Goal: Transaction & Acquisition: Purchase product/service

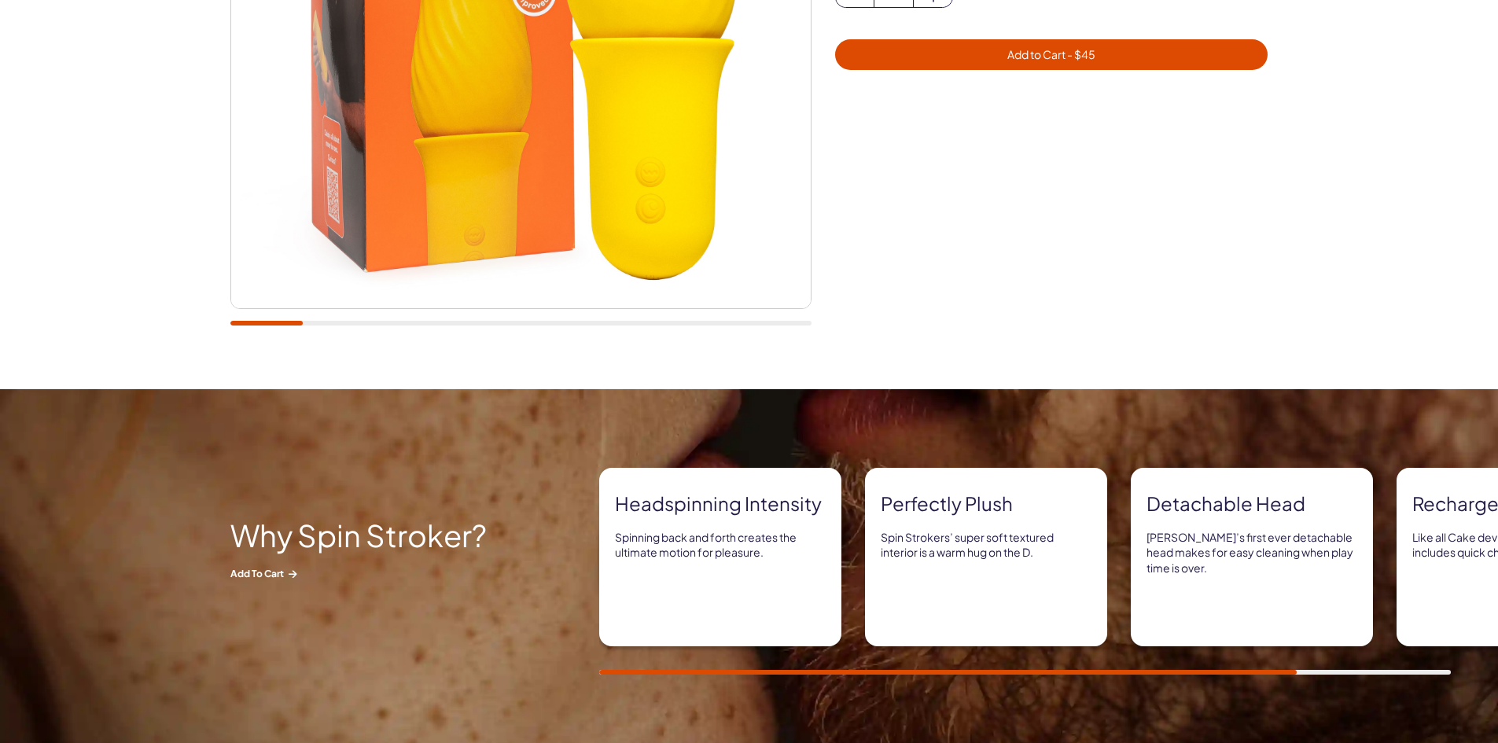
scroll to position [787, 0]
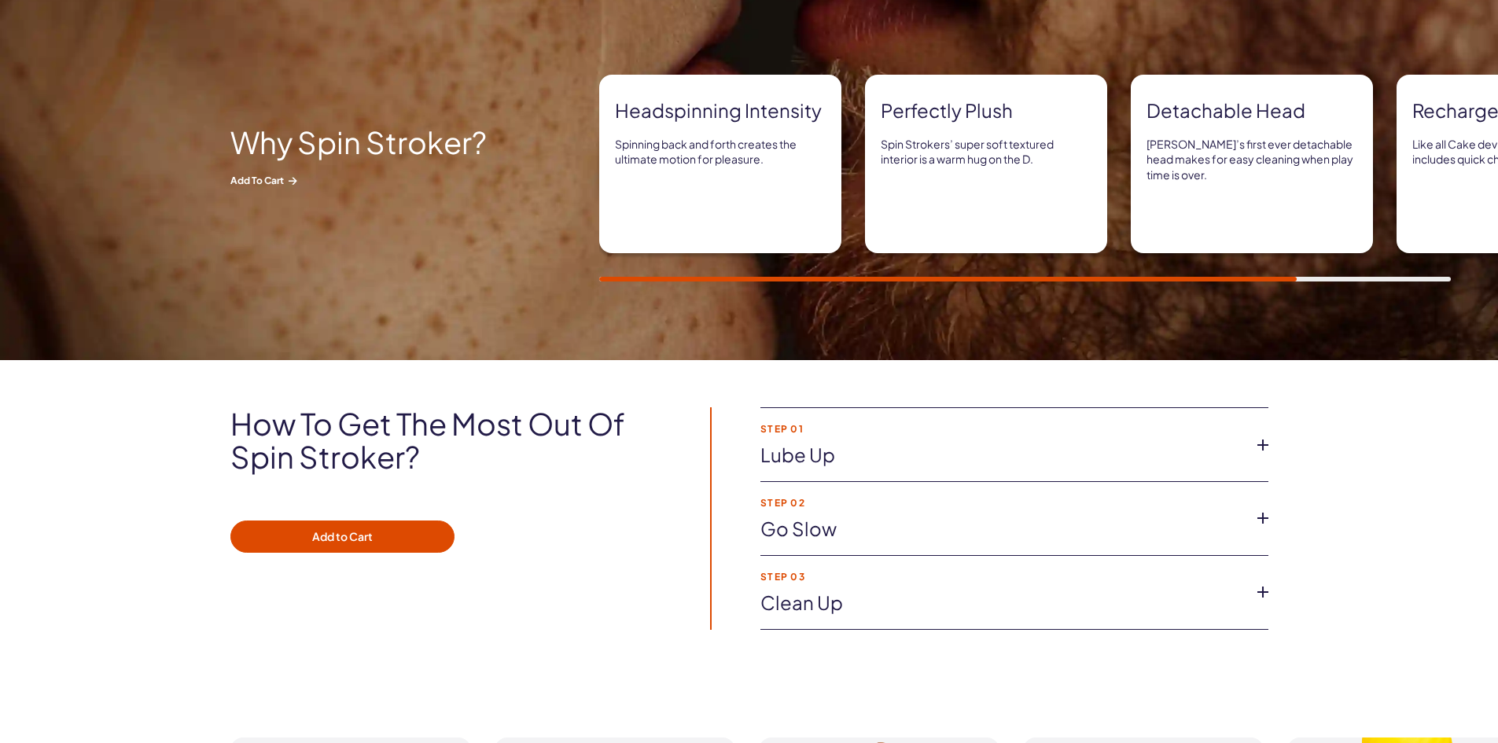
click at [848, 461] on link "Lube up" at bounding box center [1002, 455] width 483 height 27
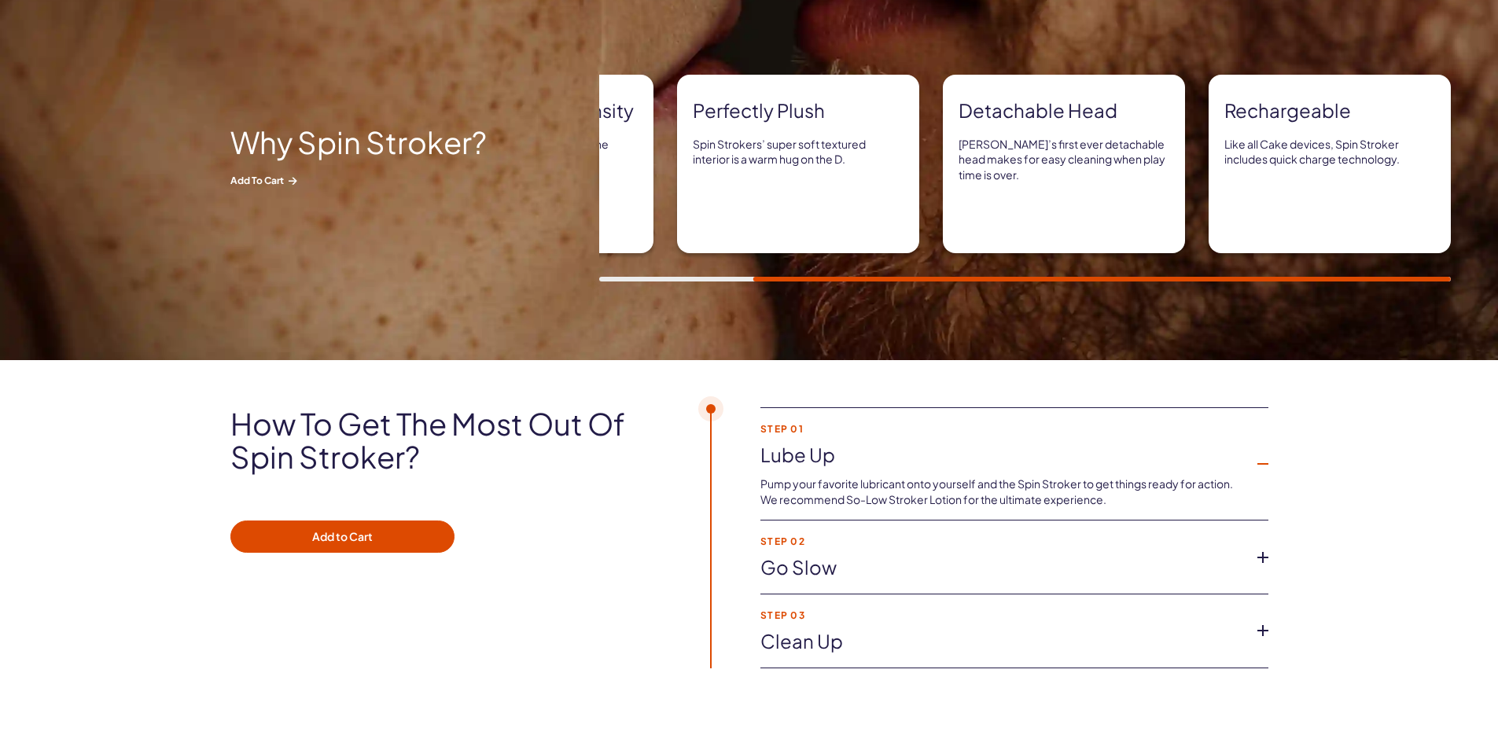
click at [1018, 558] on link "Go slow" at bounding box center [1002, 568] width 483 height 27
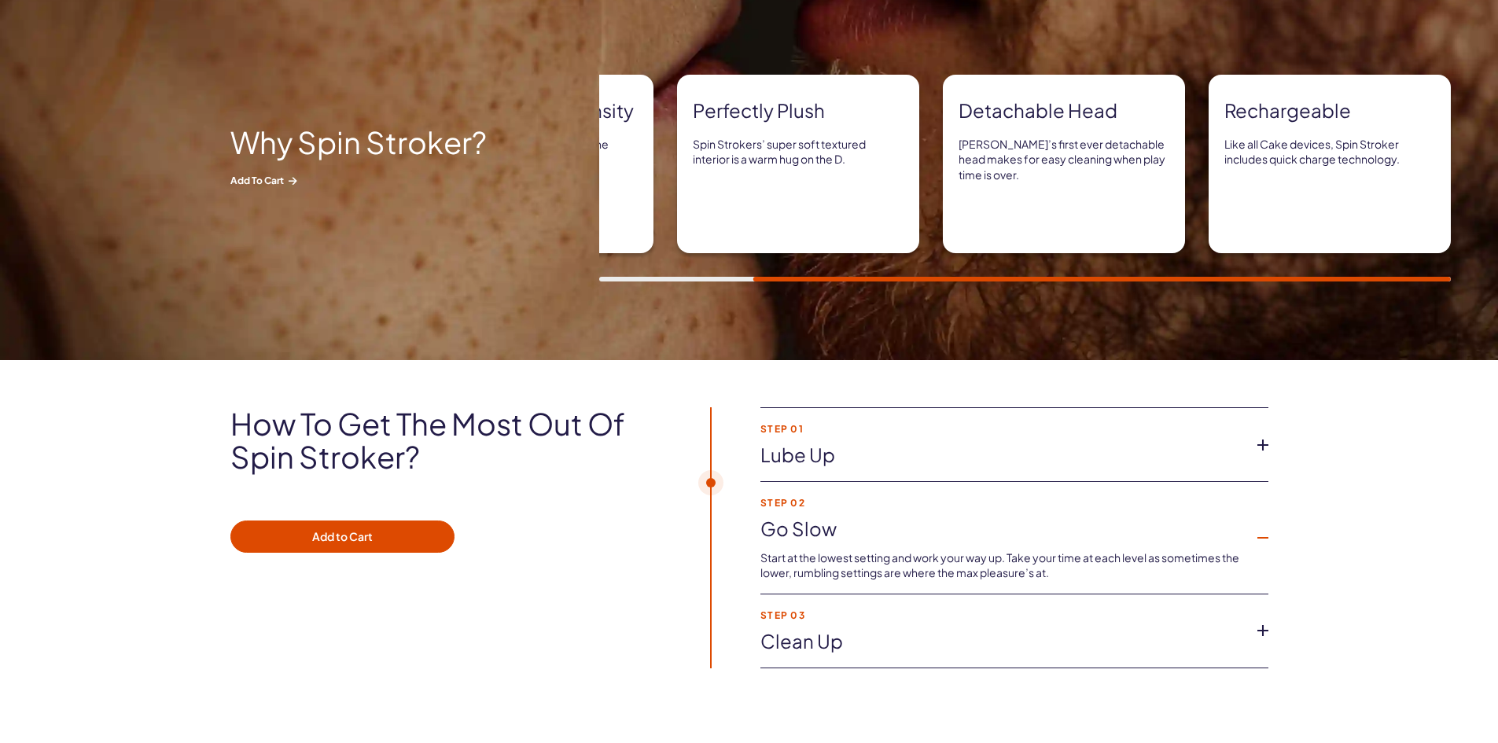
click at [1240, 168] on div "Rechargeable Like all Cake devices, Spin Stroker includes quick charge technolo…" at bounding box center [1330, 164] width 242 height 179
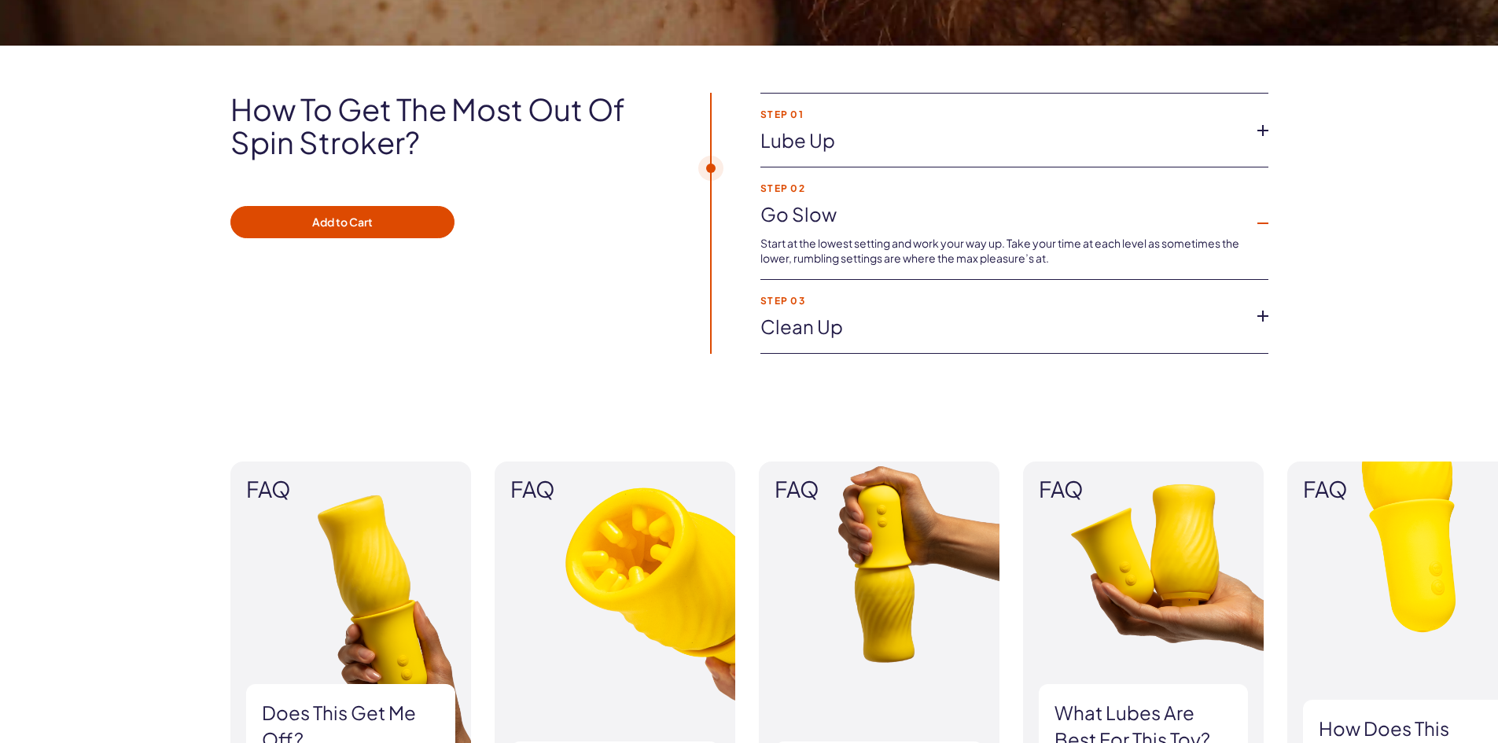
scroll to position [1337, 0]
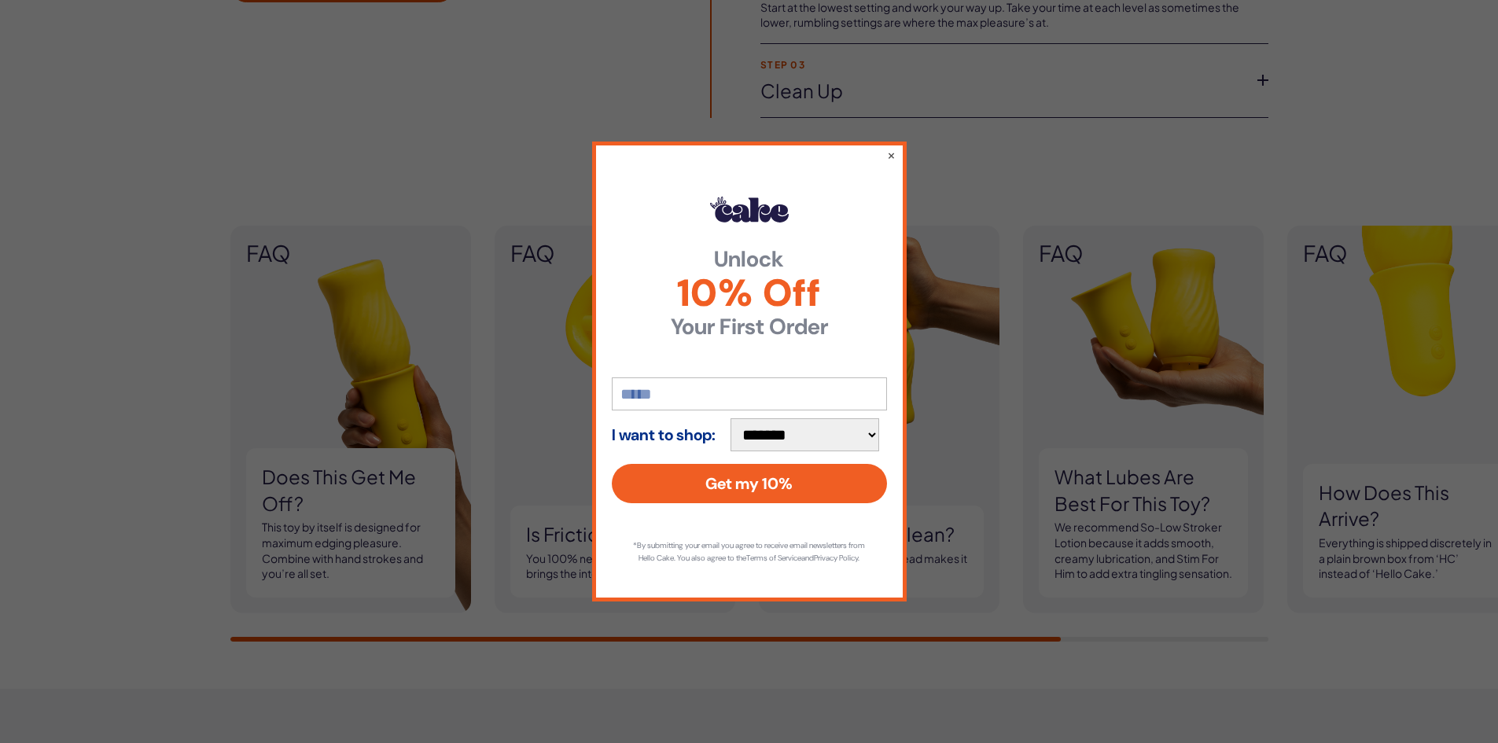
click at [373, 493] on div "**********" at bounding box center [749, 371] width 1498 height 743
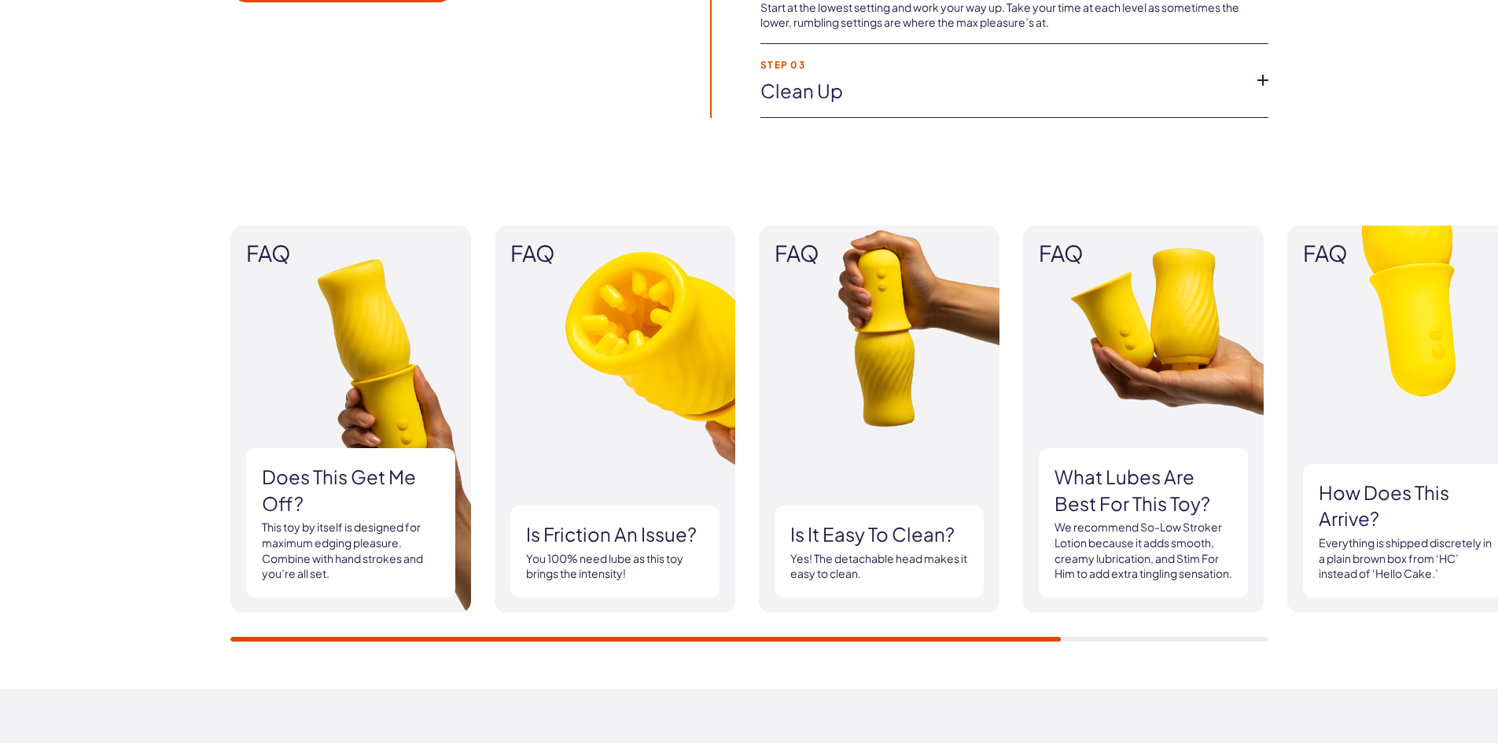
drag, startPoint x: 1035, startPoint y: 635, endPoint x: 1078, endPoint y: 643, distance: 43.2
click at [1129, 633] on div "FAQ Does this get me off? This toy by itself is designed for maximum edging ple…" at bounding box center [749, 434] width 1038 height 416
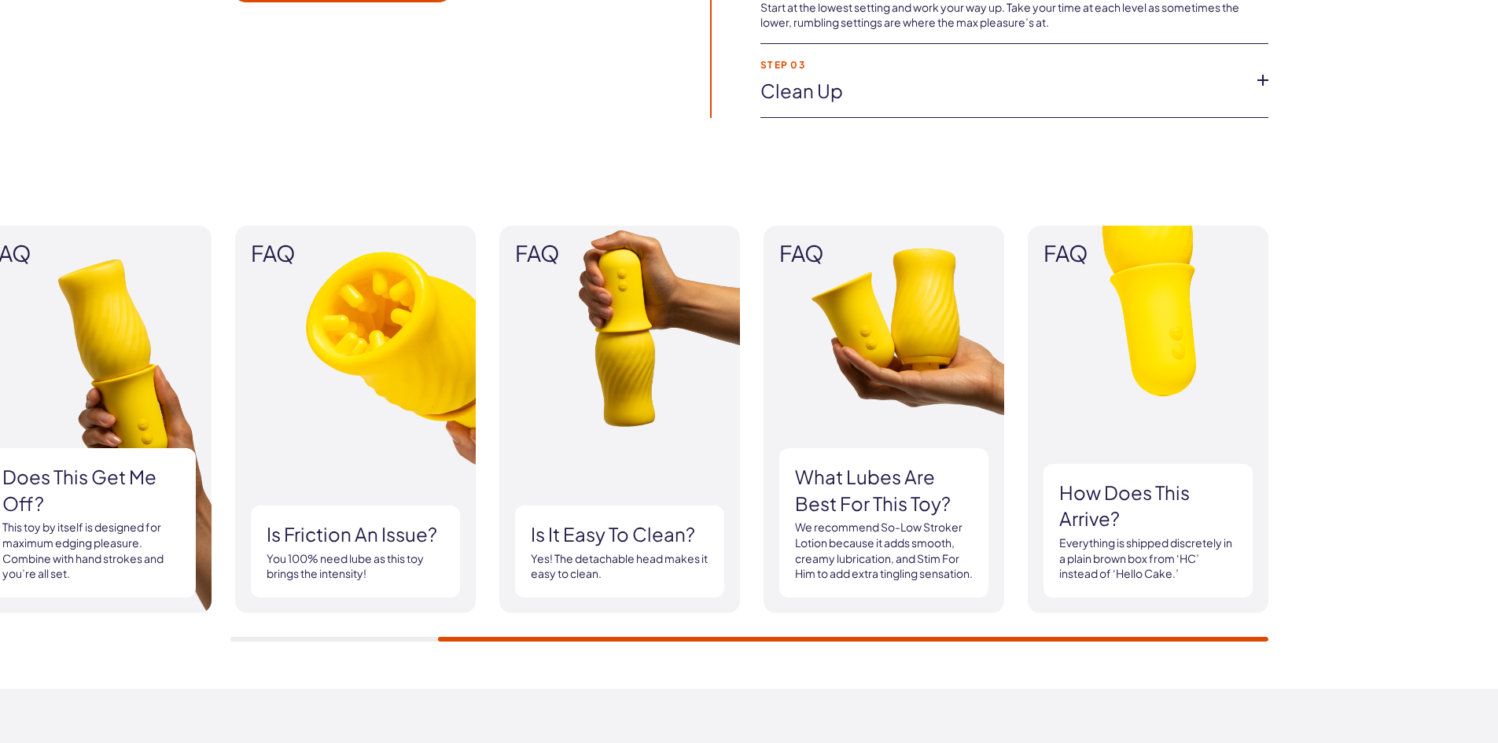
click at [1328, 647] on div "FAQ Does this get me off? This toy by itself is designed for maximum edging ple…" at bounding box center [749, 434] width 1498 height 510
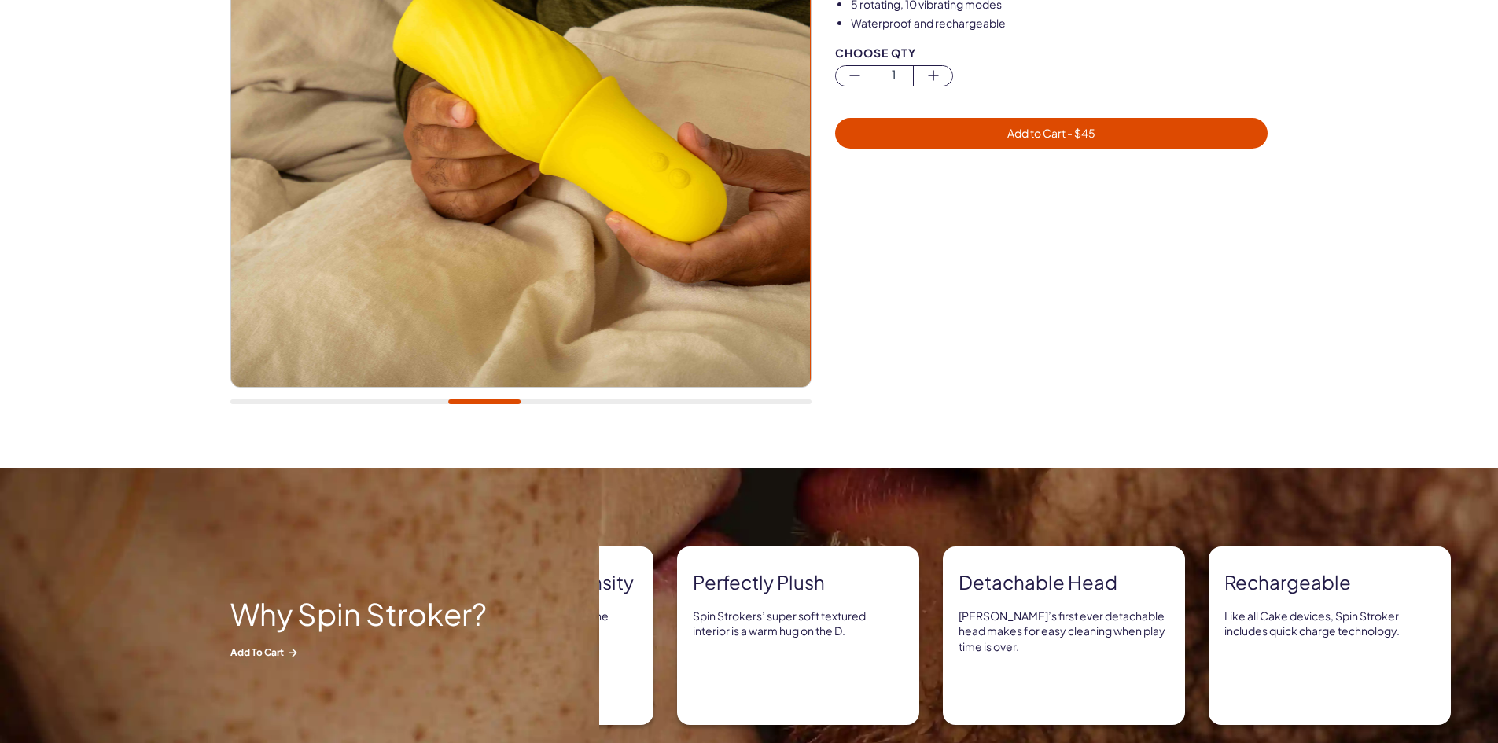
scroll to position [0, 0]
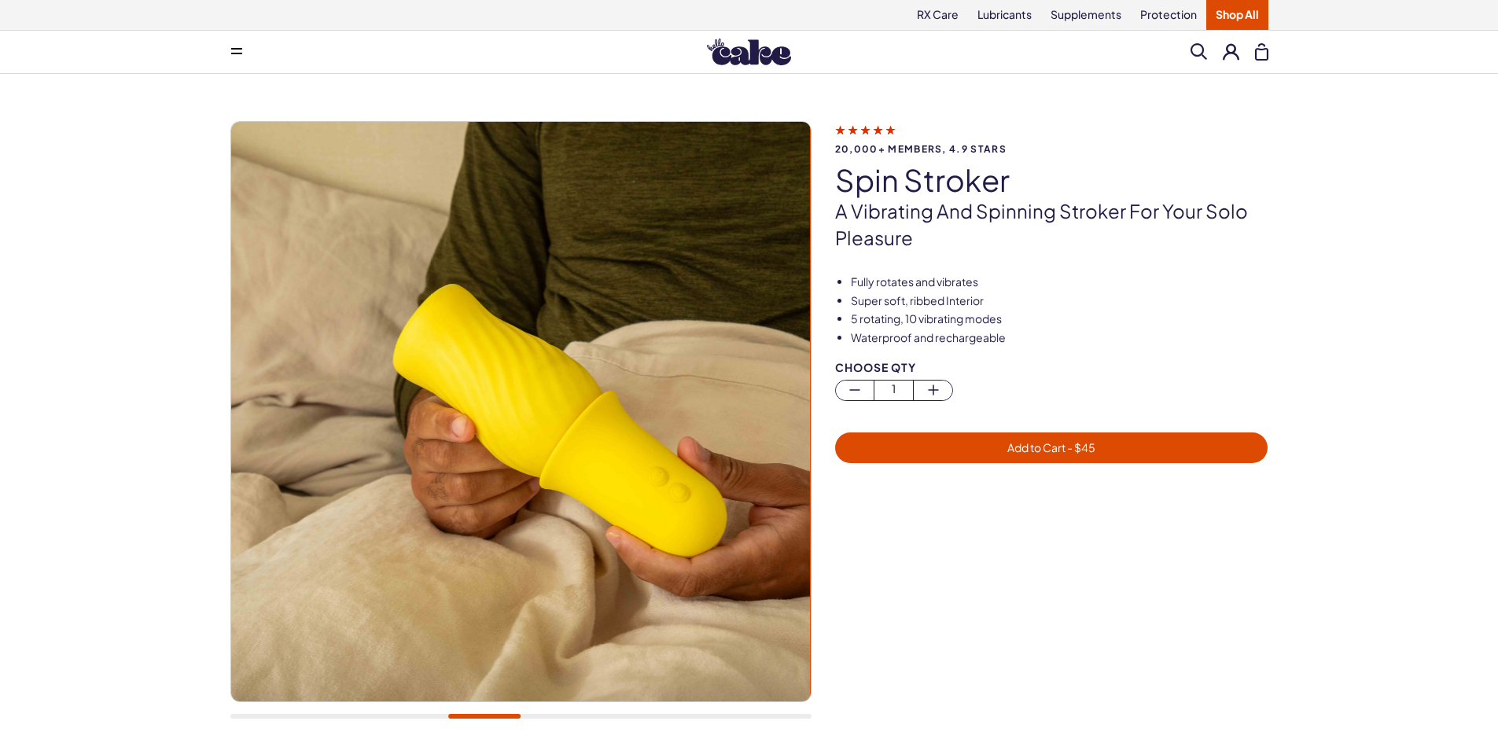
click at [231, 57] on button at bounding box center [236, 51] width 31 height 31
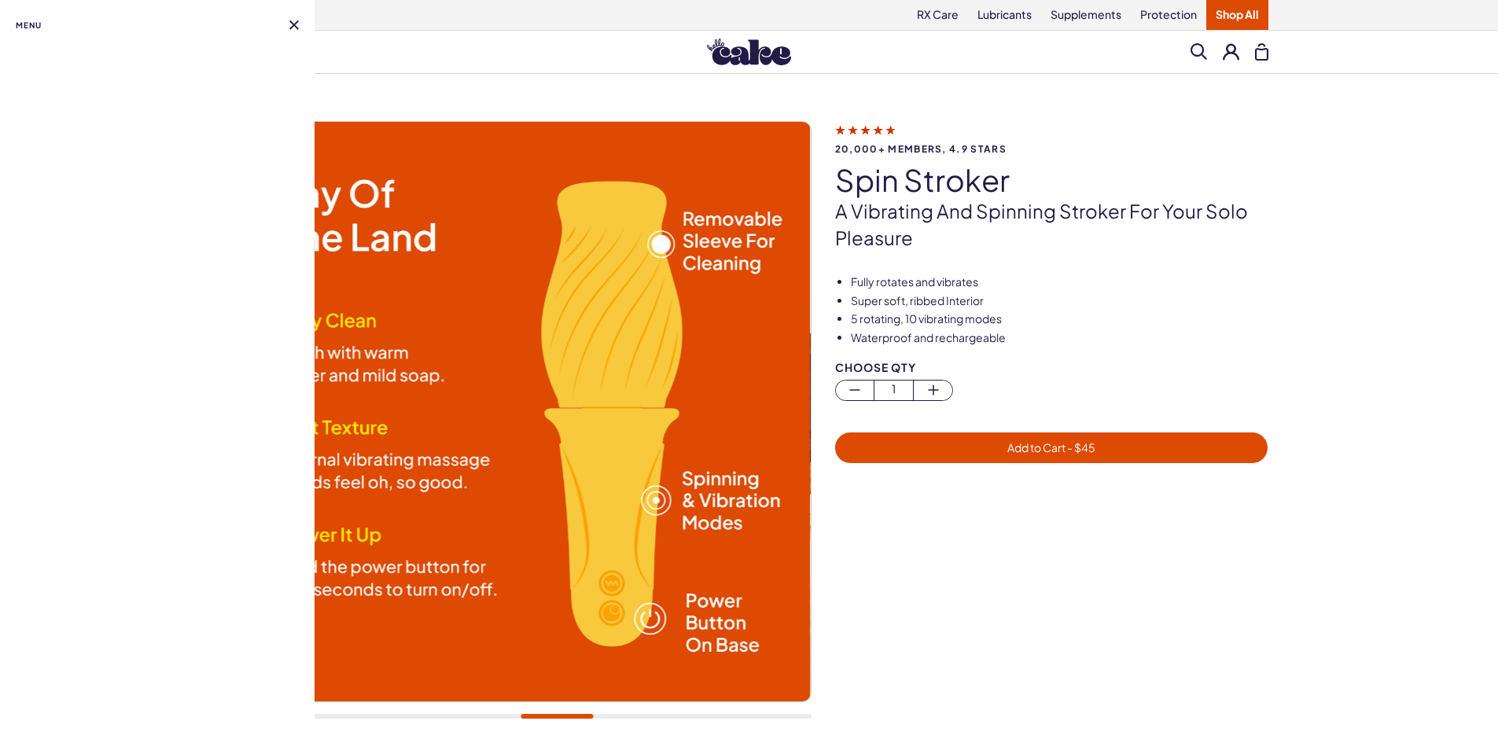
click at [292, 28] on button at bounding box center [293, 24] width 9 height 9
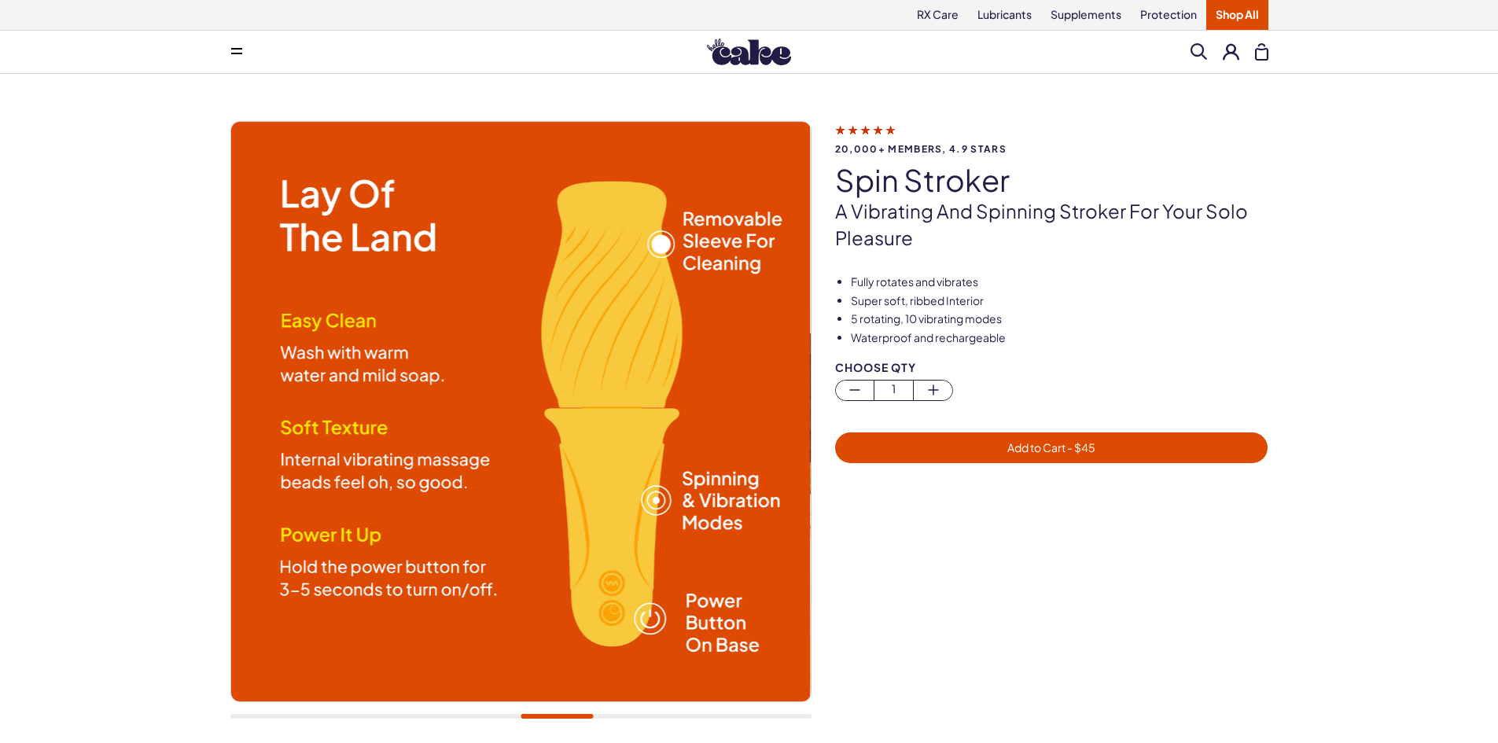
click at [638, 712] on div at bounding box center [520, 428] width 581 height 614
click at [639, 719] on div at bounding box center [520, 716] width 581 height 5
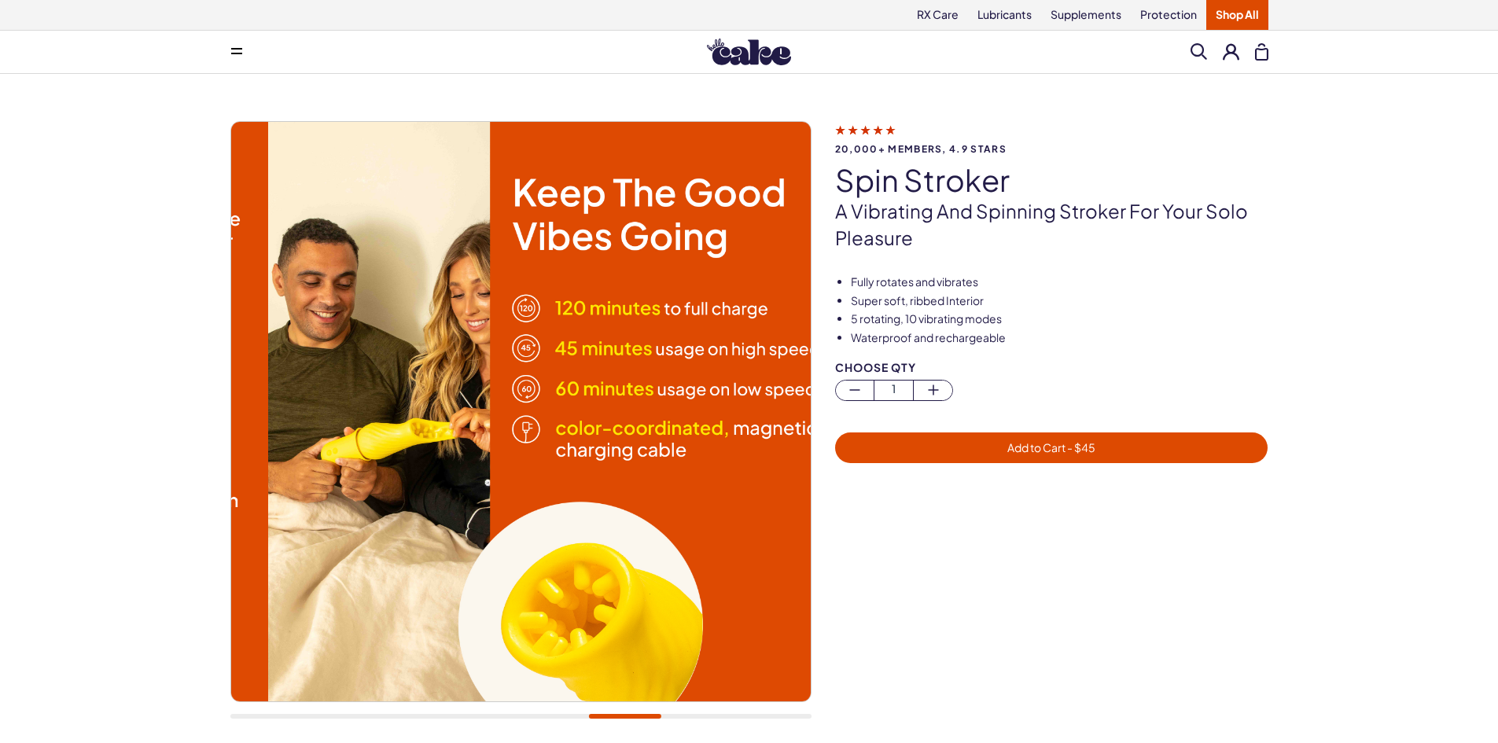
click at [632, 703] on div at bounding box center [520, 428] width 581 height 614
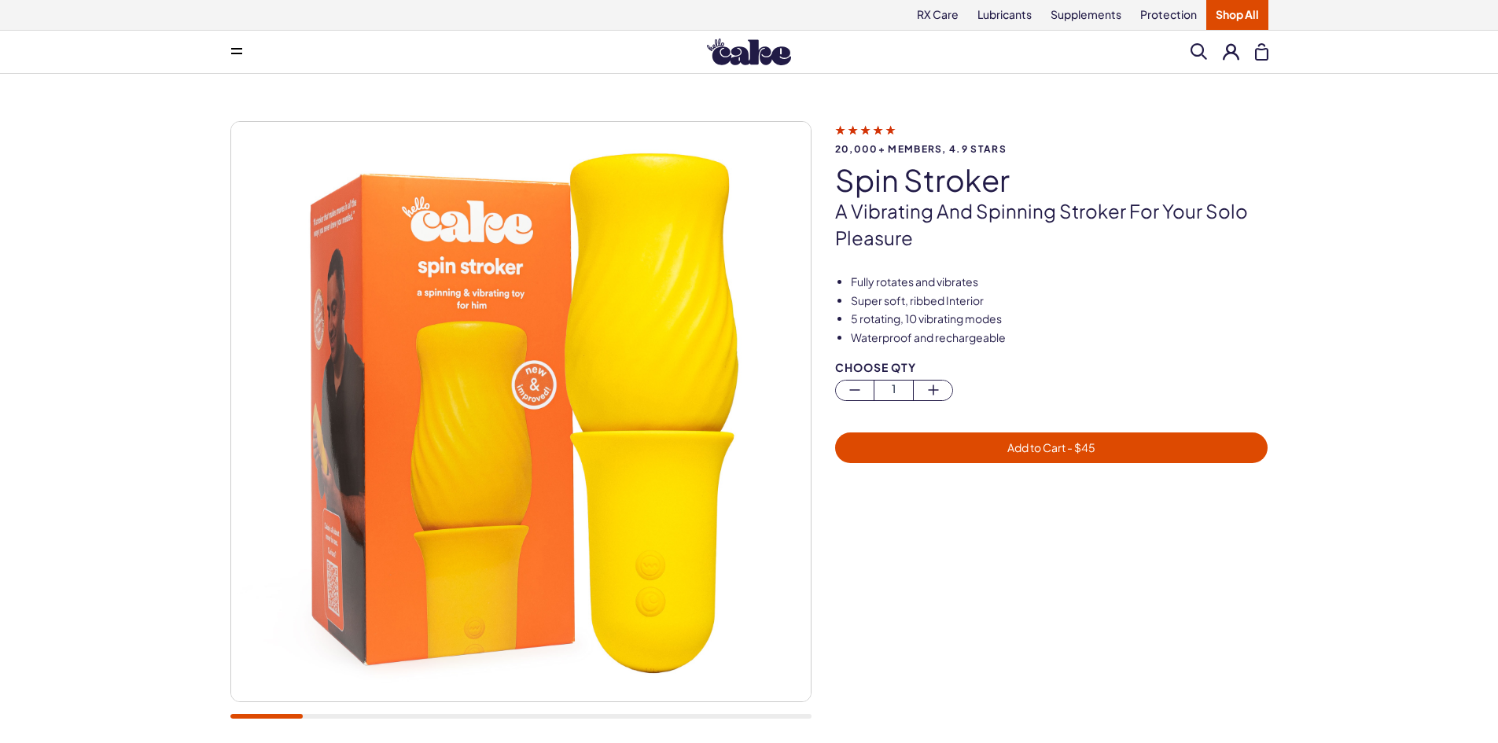
click at [231, 717] on div at bounding box center [520, 716] width 581 height 5
